Goal: Answer question/provide support: Share knowledge or assist other users

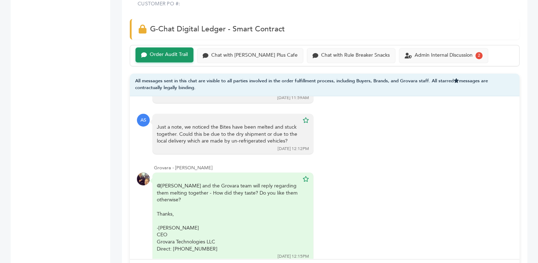
scroll to position [487, 0]
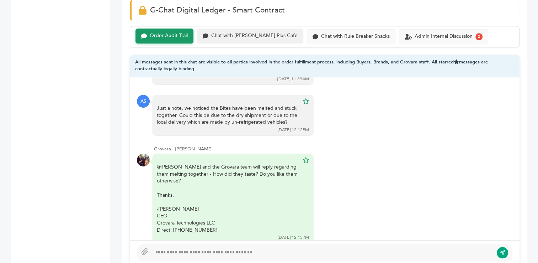
click at [246, 37] on div "Chat with [PERSON_NAME] Plus Cafe" at bounding box center [254, 36] width 86 height 6
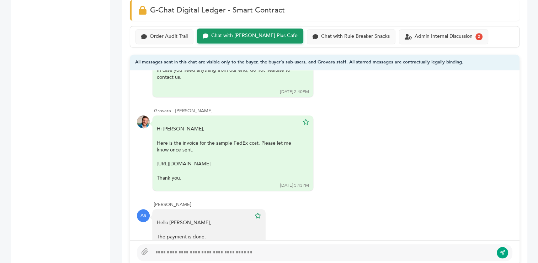
scroll to position [381, 0]
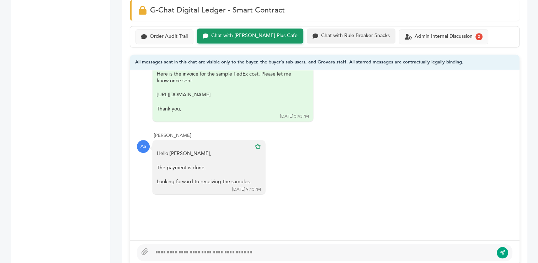
click at [322, 35] on div "Chat with Rule Breaker Snacks" at bounding box center [355, 36] width 69 height 6
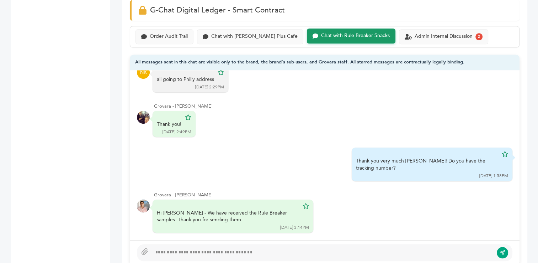
scroll to position [581, 0]
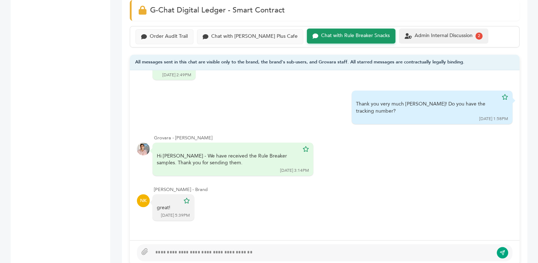
click at [415, 33] on div "Admin Internal Discussion" at bounding box center [444, 36] width 58 height 6
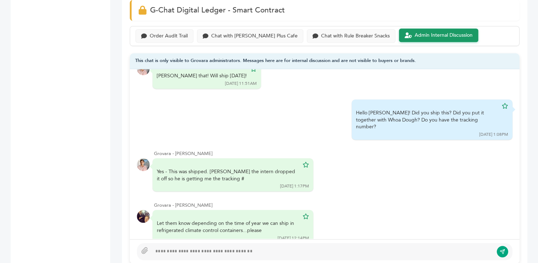
scroll to position [464, 0]
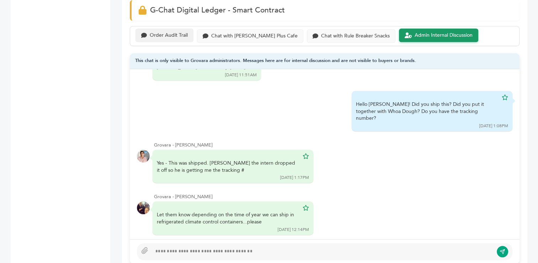
click at [166, 36] on div "Order Audit Trail" at bounding box center [169, 35] width 38 height 6
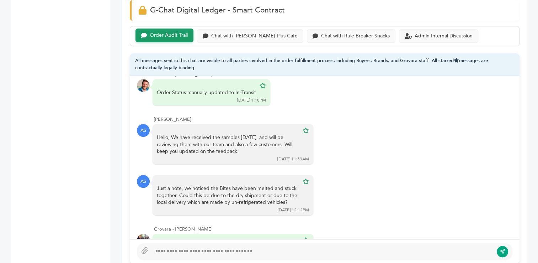
scroll to position [214, 0]
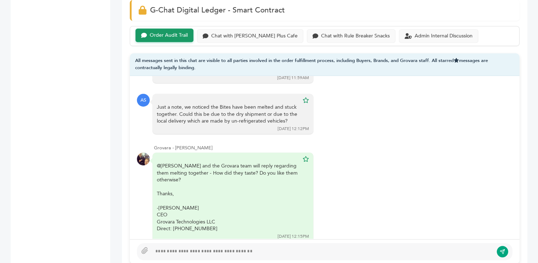
click at [254, 253] on div at bounding box center [323, 251] width 342 height 9
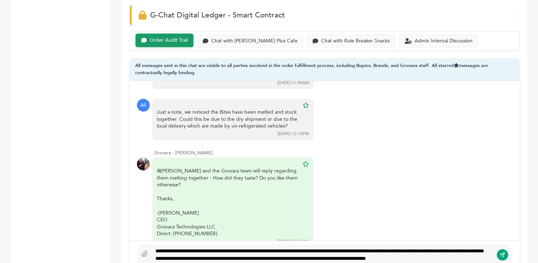
scroll to position [480, 0]
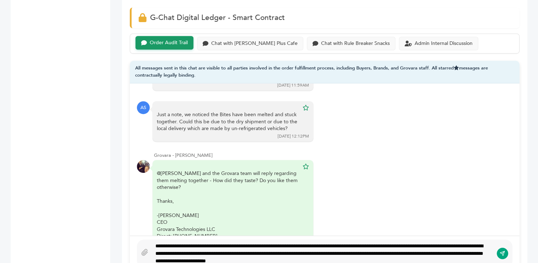
type textarea "**********"
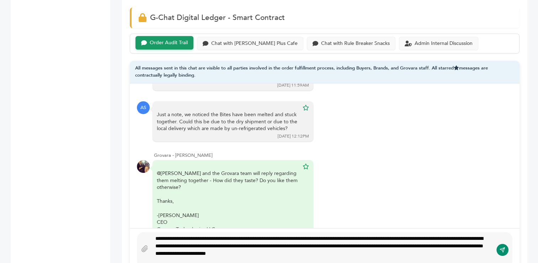
click at [502, 248] on icon "submit" at bounding box center [503, 249] width 6 height 6
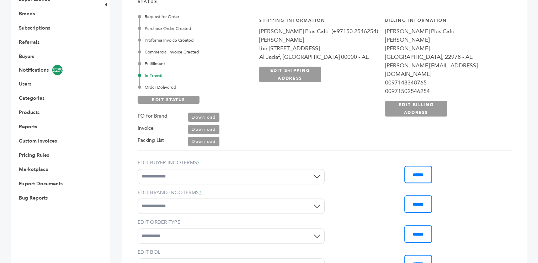
scroll to position [189, 0]
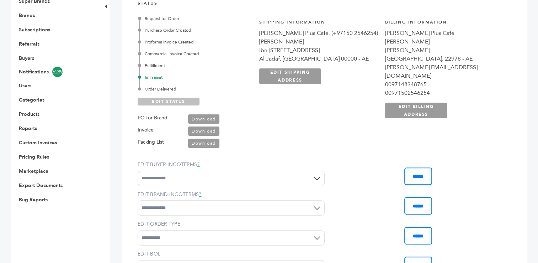
click at [166, 101] on link "EDIT STATUS" at bounding box center [169, 101] width 62 height 8
click at [163, 89] on div "Order Delivered" at bounding box center [195, 89] width 112 height 6
